Goal: Task Accomplishment & Management: Use online tool/utility

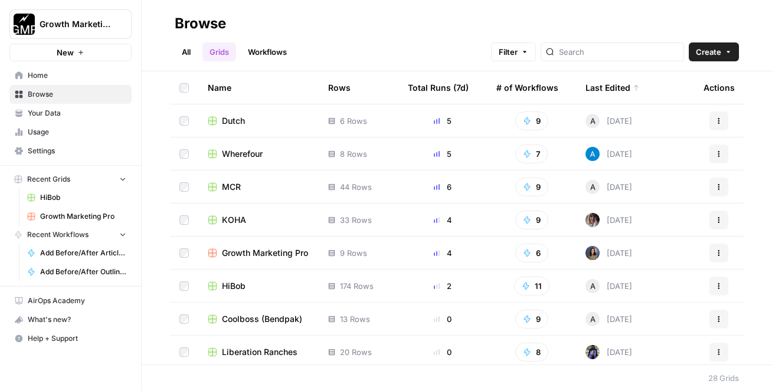
click at [236, 257] on span "Growth Marketing Pro" at bounding box center [265, 253] width 86 height 12
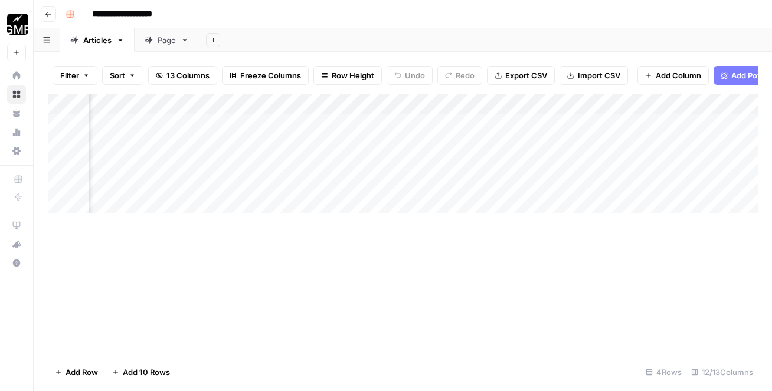
scroll to position [0, 684]
click at [556, 184] on div "Add Column" at bounding box center [403, 153] width 710 height 119
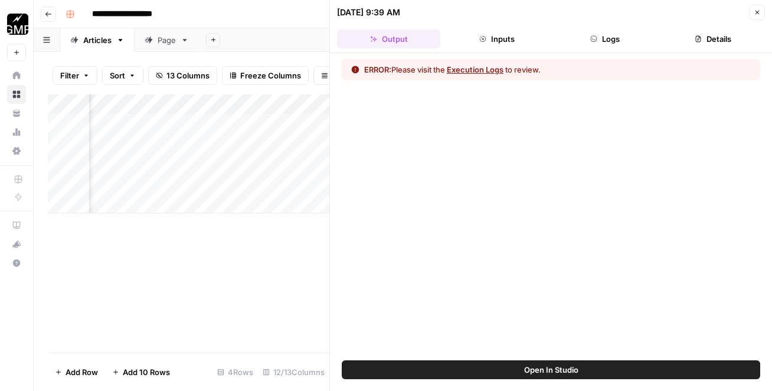
click at [486, 71] on button "Execution Logs" at bounding box center [475, 70] width 57 height 12
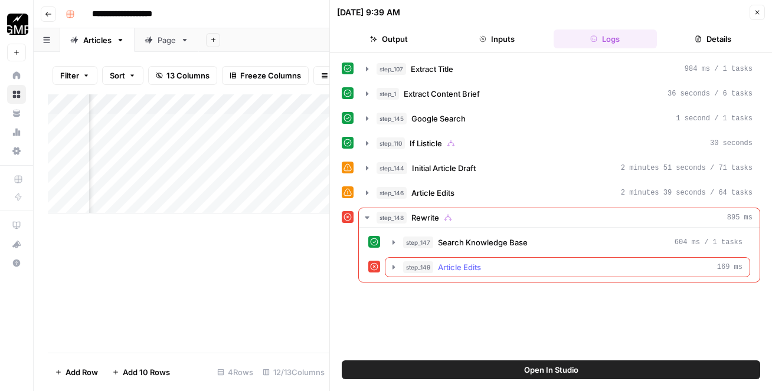
click at [518, 269] on div "step_149 Article Edits 169 ms" at bounding box center [572, 268] width 339 height 12
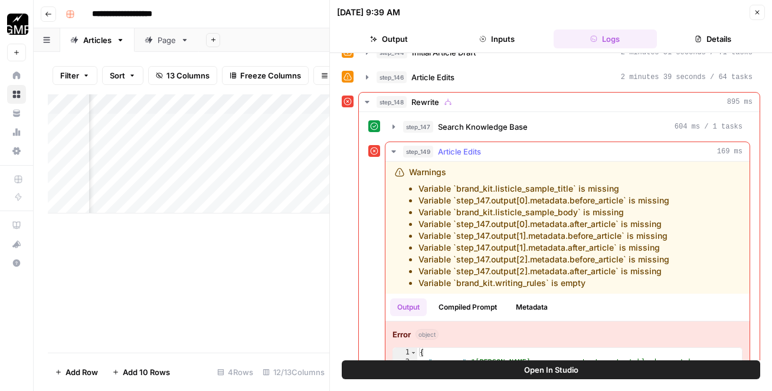
scroll to position [115, 0]
click at [758, 14] on icon "button" at bounding box center [757, 12] width 7 height 7
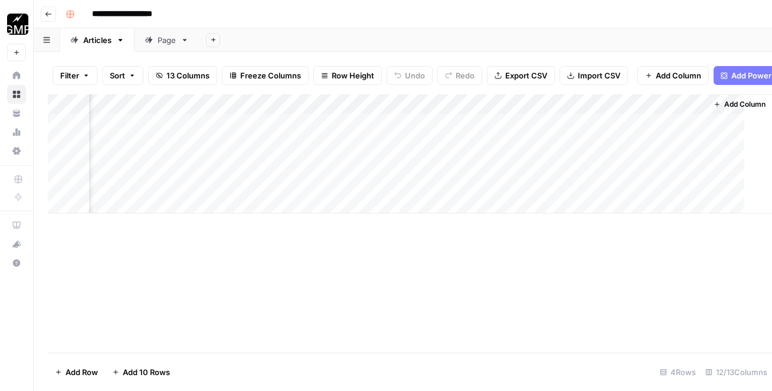
scroll to position [0, 670]
click at [592, 184] on div "Add Column" at bounding box center [403, 153] width 710 height 119
click at [573, 180] on div "Add Column" at bounding box center [403, 153] width 710 height 119
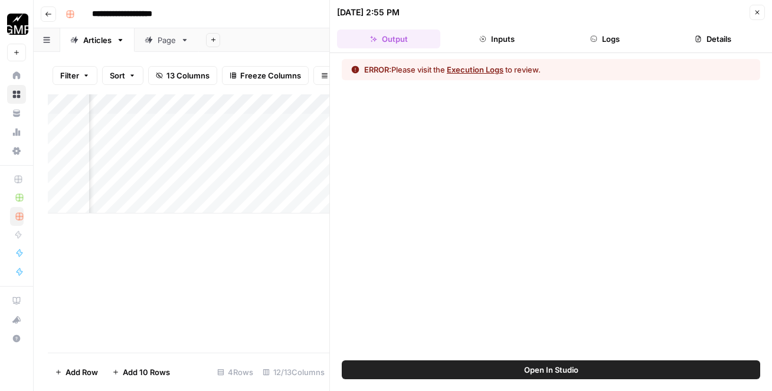
click at [477, 71] on button "Execution Logs" at bounding box center [475, 70] width 57 height 12
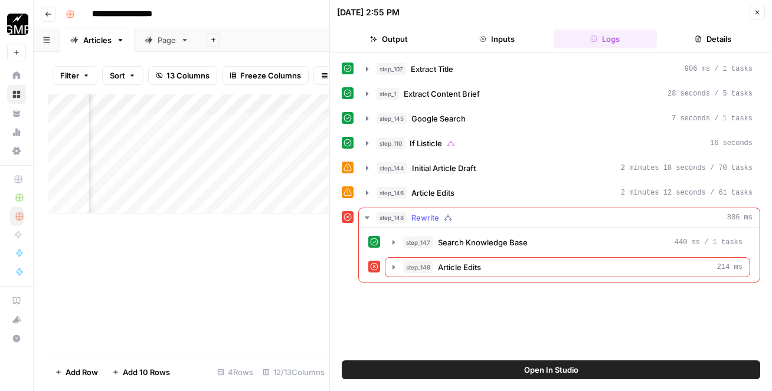
click at [478, 275] on button "step_149 Article Edits 214 ms" at bounding box center [567, 267] width 364 height 19
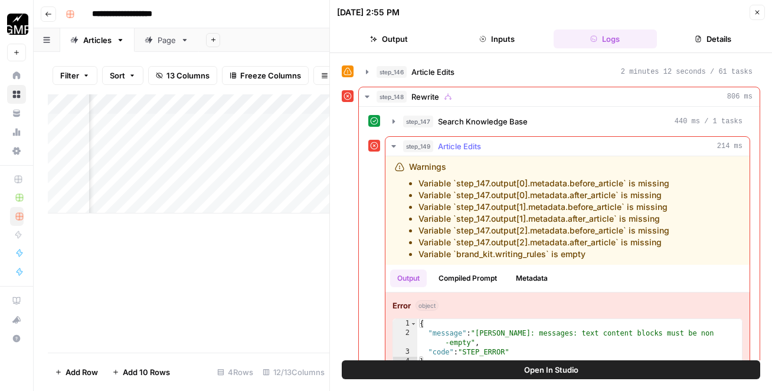
scroll to position [145, 0]
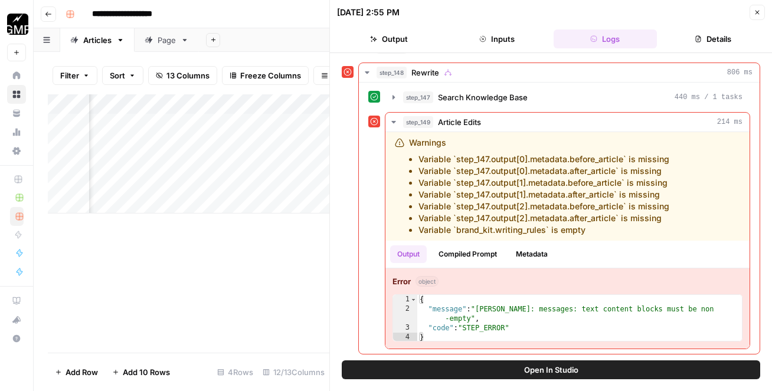
click at [237, 278] on div "Add Column" at bounding box center [189, 223] width 282 height 259
click at [50, 19] on button "Go back" at bounding box center [48, 13] width 15 height 15
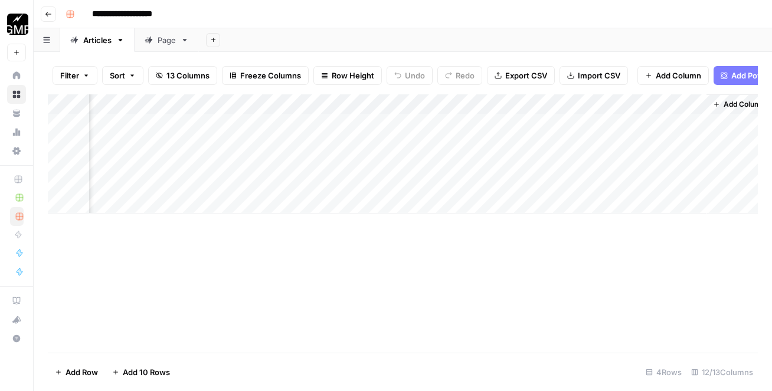
click at [50, 19] on button "Go back" at bounding box center [48, 13] width 15 height 15
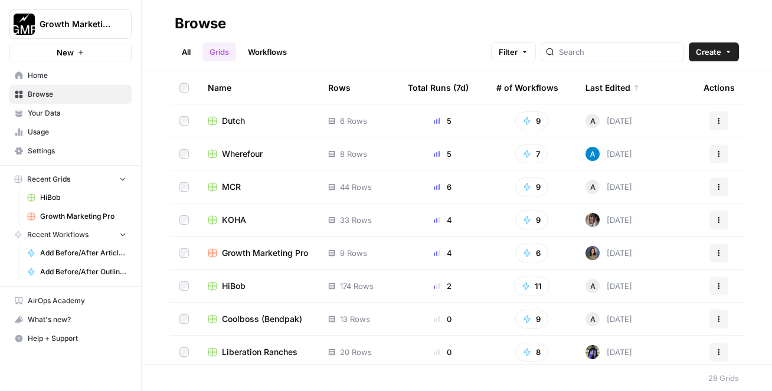
click at [47, 115] on span "Your Data" at bounding box center [77, 113] width 99 height 11
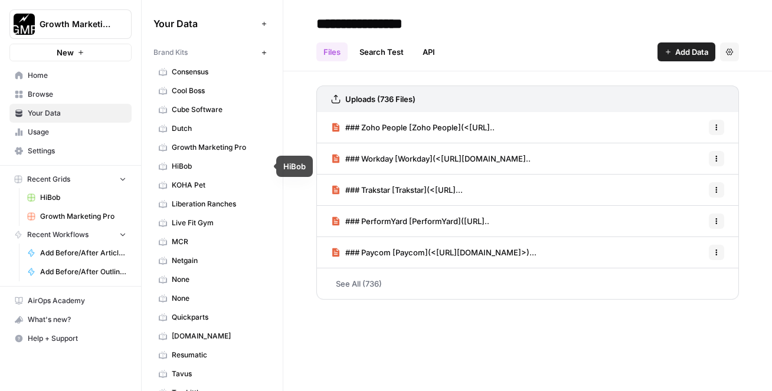
click at [224, 148] on span "Growth Marketing Pro" at bounding box center [219, 147] width 94 height 11
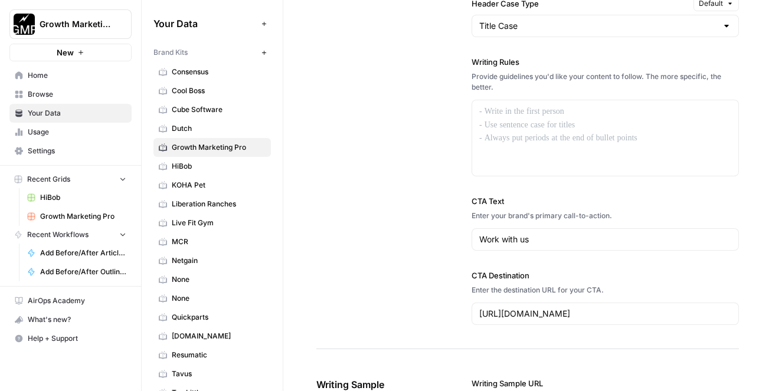
scroll to position [1173, 0]
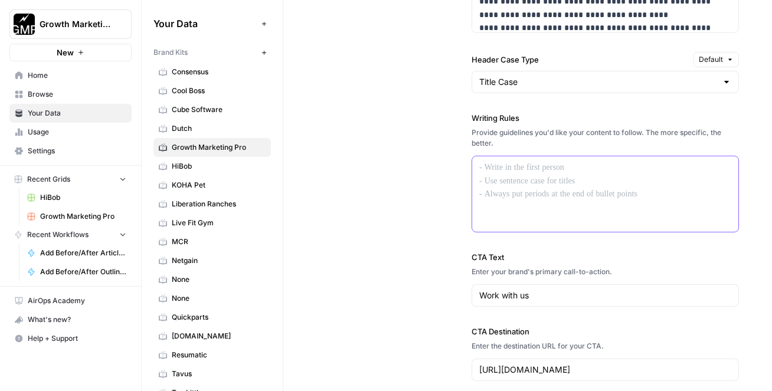
click at [521, 197] on div at bounding box center [605, 194] width 266 height 76
click at [89, 213] on span "Growth Marketing Pro" at bounding box center [83, 216] width 86 height 11
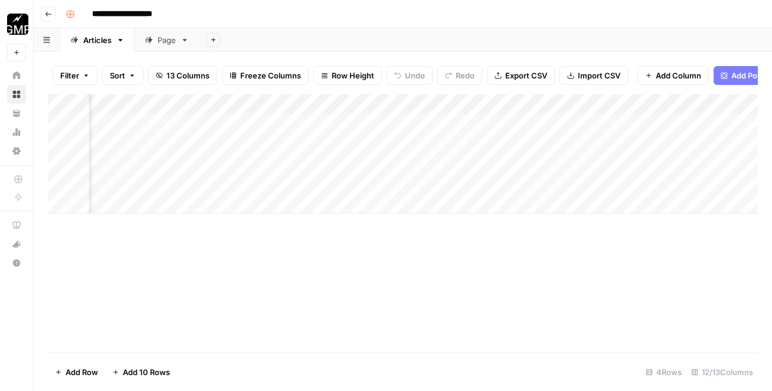
scroll to position [0, 684]
click at [576, 184] on div "Add Column" at bounding box center [403, 153] width 710 height 119
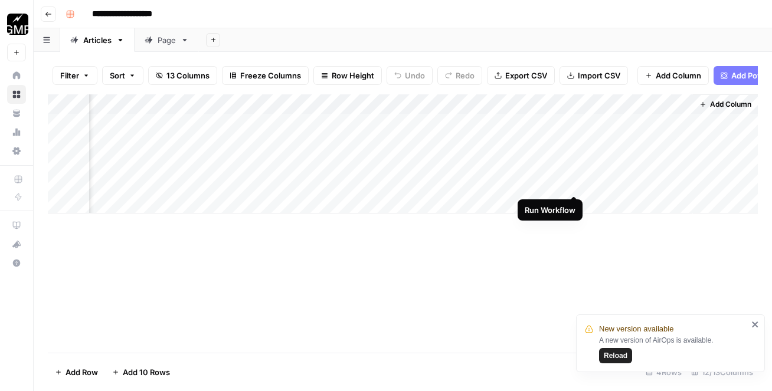
click at [561, 184] on div "Add Column" at bounding box center [403, 153] width 710 height 119
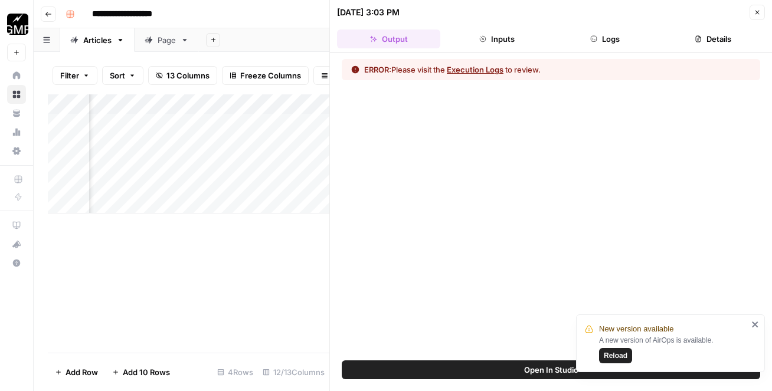
click at [757, 325] on icon "close" at bounding box center [756, 324] width 8 height 9
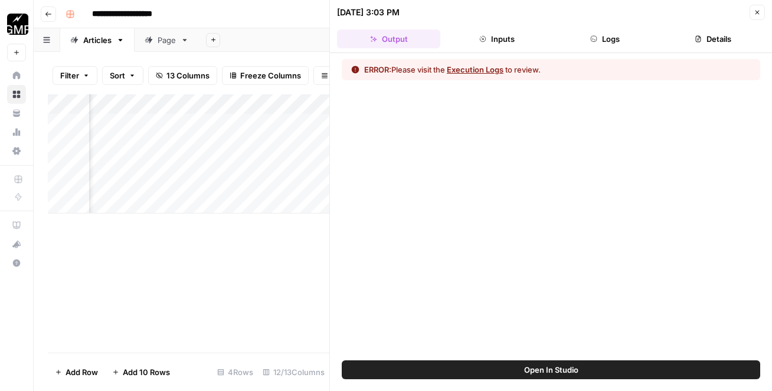
click at [481, 66] on button "Execution Logs" at bounding box center [475, 70] width 57 height 12
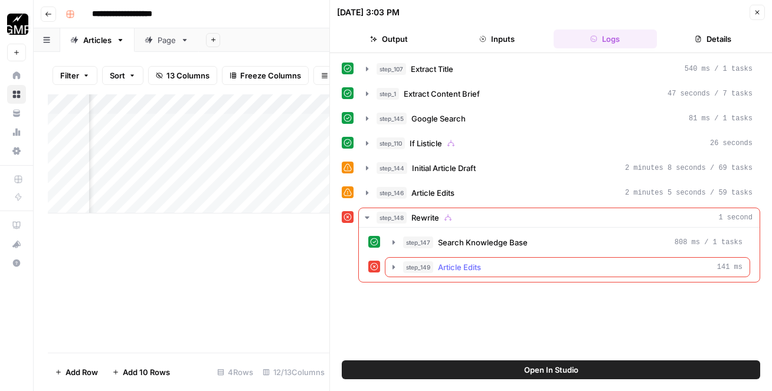
click at [485, 266] on div "step_149 Article Edits 141 ms" at bounding box center [572, 268] width 339 height 12
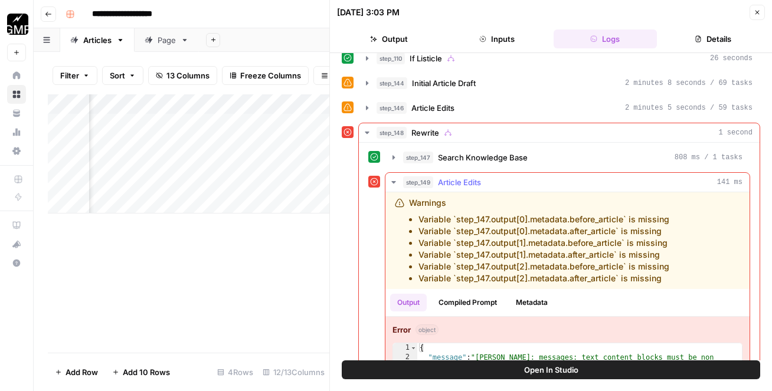
scroll to position [86, 0]
click at [53, 18] on button "Go back" at bounding box center [48, 13] width 15 height 15
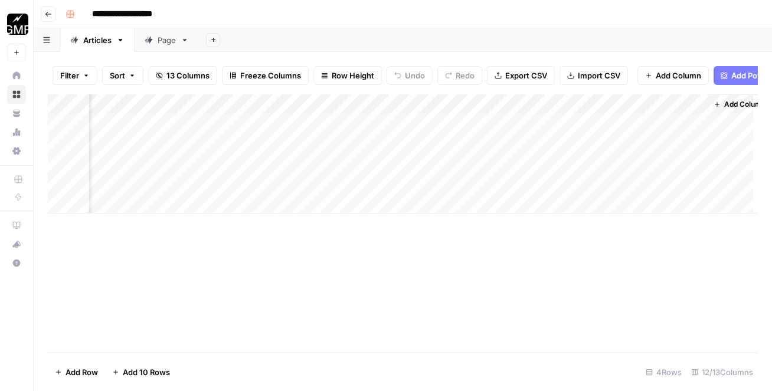
scroll to position [0, 670]
click at [41, 15] on button "Go back" at bounding box center [48, 13] width 15 height 15
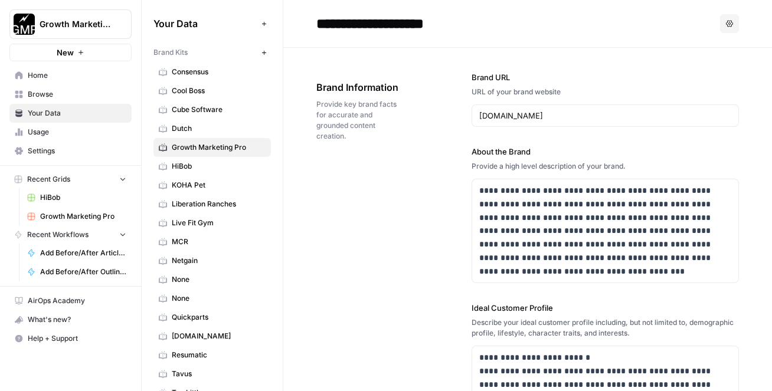
click at [207, 169] on span "HiBob" at bounding box center [219, 166] width 94 height 11
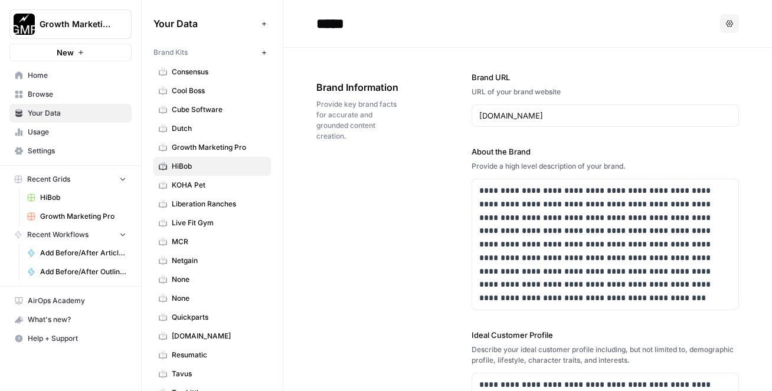
click at [71, 91] on span "Browse" at bounding box center [77, 94] width 99 height 11
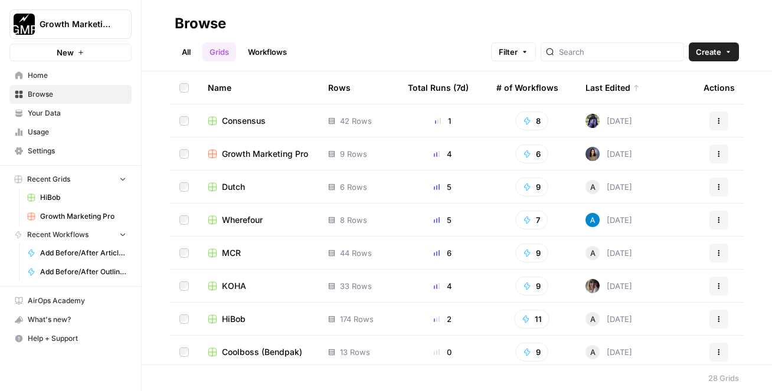
click at [245, 321] on span "HiBob" at bounding box center [234, 319] width 24 height 12
